Goal: Information Seeking & Learning: Learn about a topic

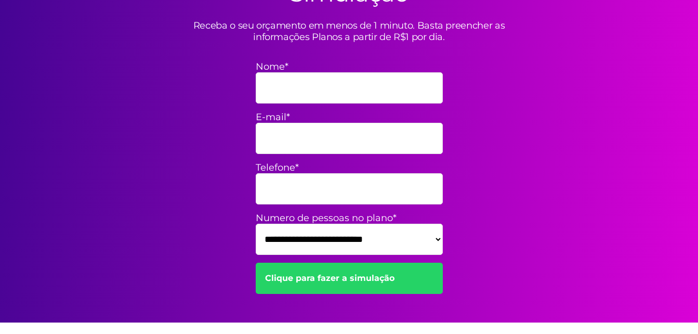
scroll to position [230, 0]
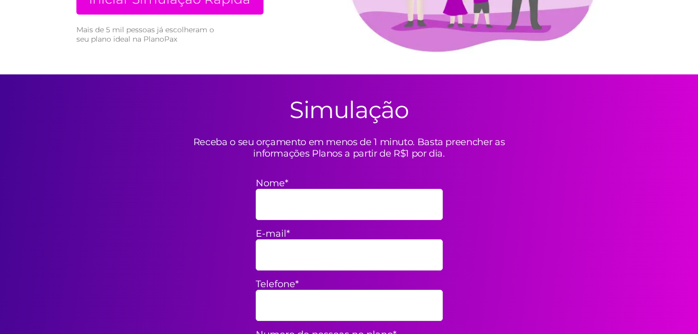
click at [320, 98] on div "**********" at bounding box center [349, 256] width 561 height 364
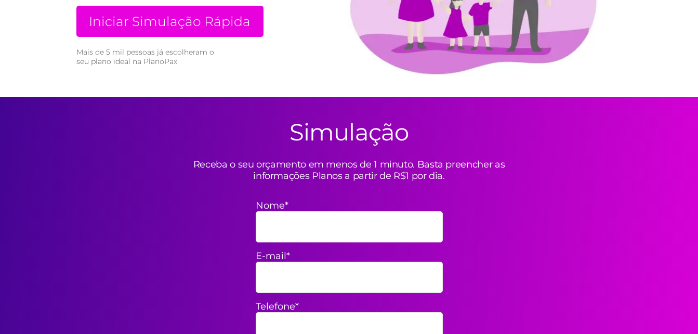
click at [292, 233] on input "Nome*" at bounding box center [349, 226] width 187 height 31
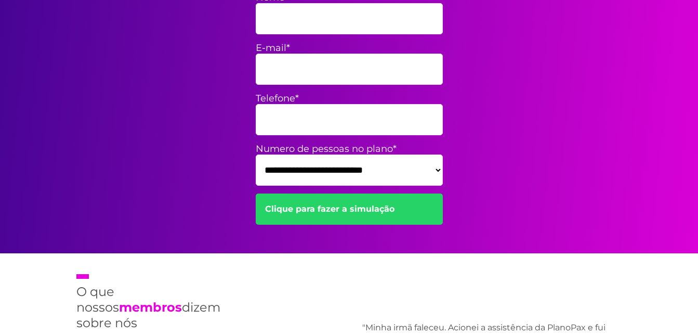
click at [527, 186] on div "**********" at bounding box center [349, 71] width 561 height 364
click at [385, 229] on form "**********" at bounding box center [349, 112] width 187 height 241
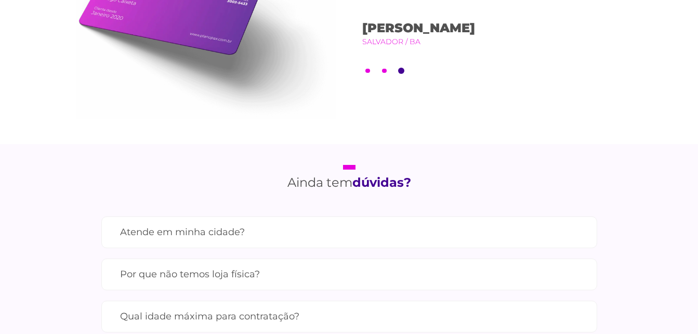
scroll to position [854, 0]
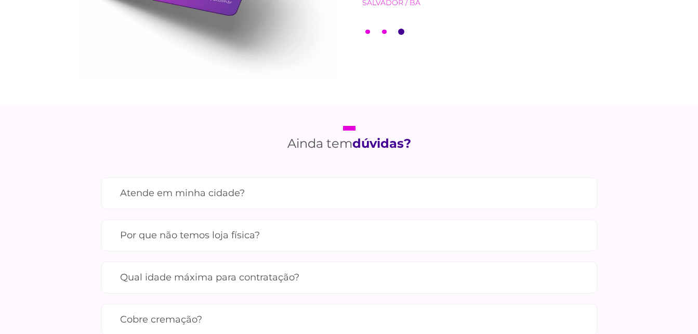
click at [235, 177] on div "Atende em minha cidade? Contamos com parceiros em todas as cidades do [GEOGRAPH…" at bounding box center [349, 193] width 496 height 32
click at [226, 177] on div "Atende em minha cidade? Contamos com parceiros em todas as cidades do [GEOGRAPH…" at bounding box center [349, 193] width 496 height 32
click at [178, 177] on div "Atende em minha cidade? Contamos com parceiros em todas as cidades do [GEOGRAPH…" at bounding box center [349, 324] width 496 height 295
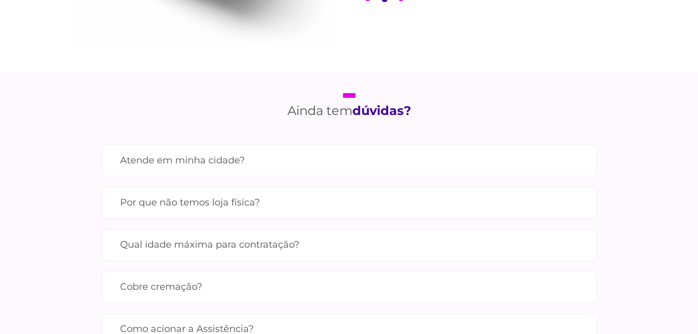
scroll to position [866, 0]
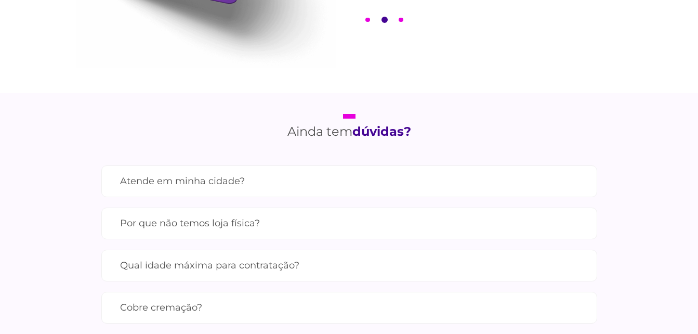
click at [242, 177] on label "Atende em minha cidade?" at bounding box center [349, 181] width 458 height 18
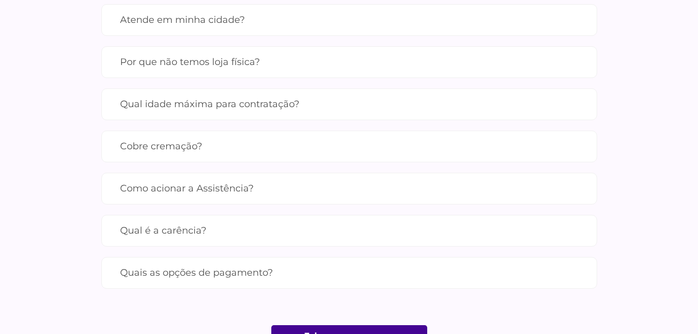
scroll to position [1039, 0]
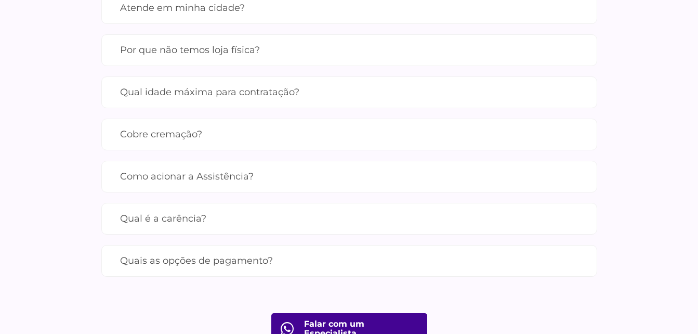
click at [231, 59] on label "Por que não temos loja física?" at bounding box center [349, 50] width 458 height 18
click at [289, 101] on label "Qual idade máxima para contratação?" at bounding box center [349, 92] width 458 height 18
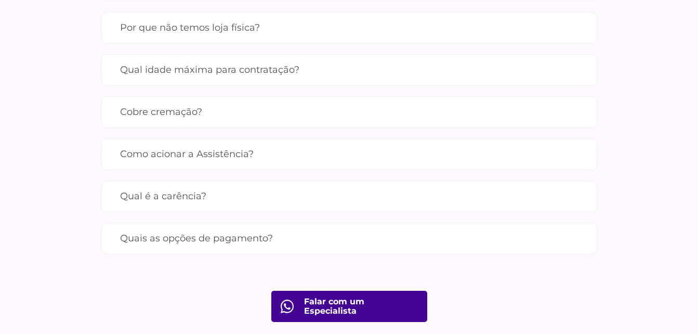
scroll to position [1074, 0]
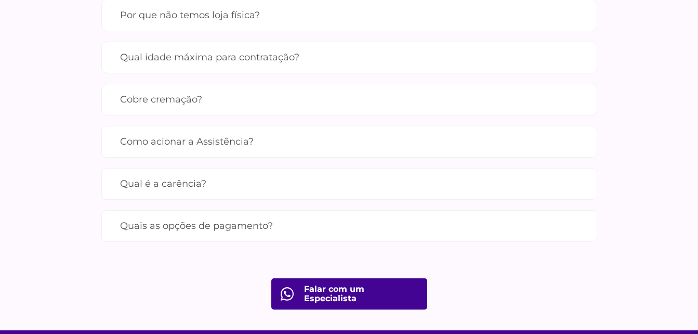
click at [205, 109] on label "Cobre cremação?" at bounding box center [349, 99] width 458 height 18
click at [283, 151] on label "Como acionar a Assistência?" at bounding box center [349, 142] width 458 height 18
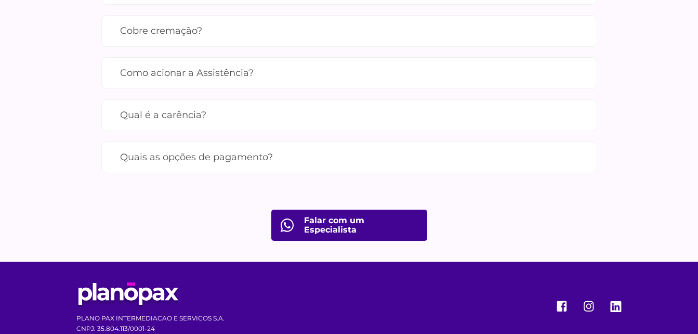
scroll to position [1143, 0]
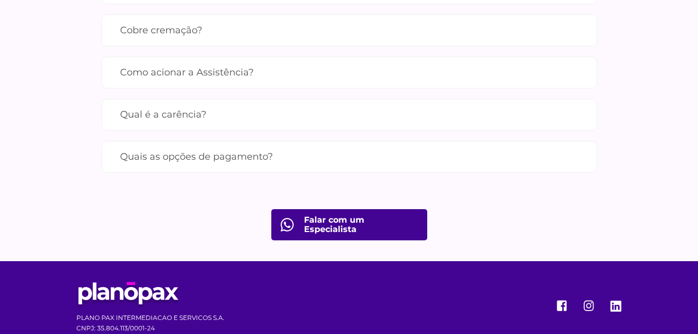
click at [214, 124] on label "Qual é a carência?" at bounding box center [349, 114] width 458 height 18
click at [286, 166] on label "Quais as opções de pagamento?" at bounding box center [349, 157] width 458 height 18
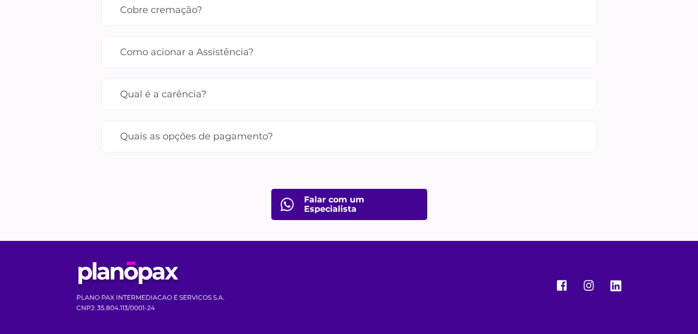
scroll to position [1193, 0]
